Goal: Information Seeking & Learning: Learn about a topic

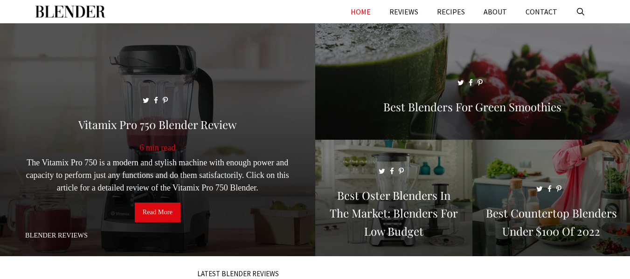
click at [161, 210] on link "Read More" at bounding box center [158, 213] width 46 height 20
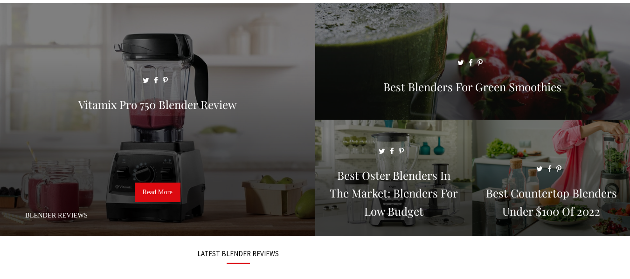
scroll to position [17, 0]
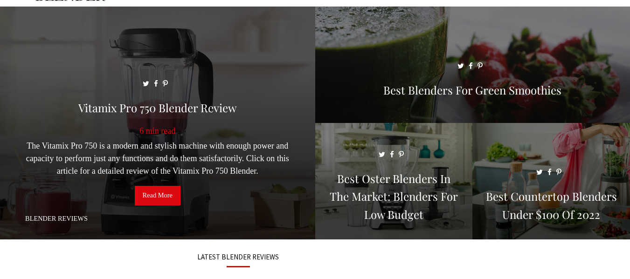
click at [165, 199] on link "Read More" at bounding box center [158, 196] width 46 height 20
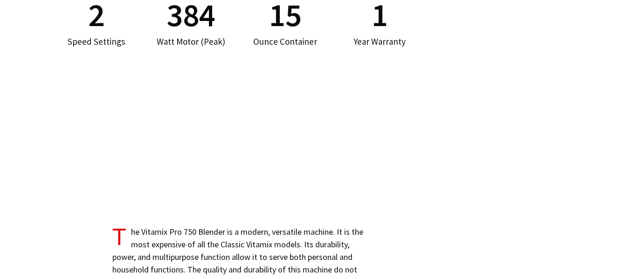
scroll to position [699, 0]
